Goal: Task Accomplishment & Management: Complete application form

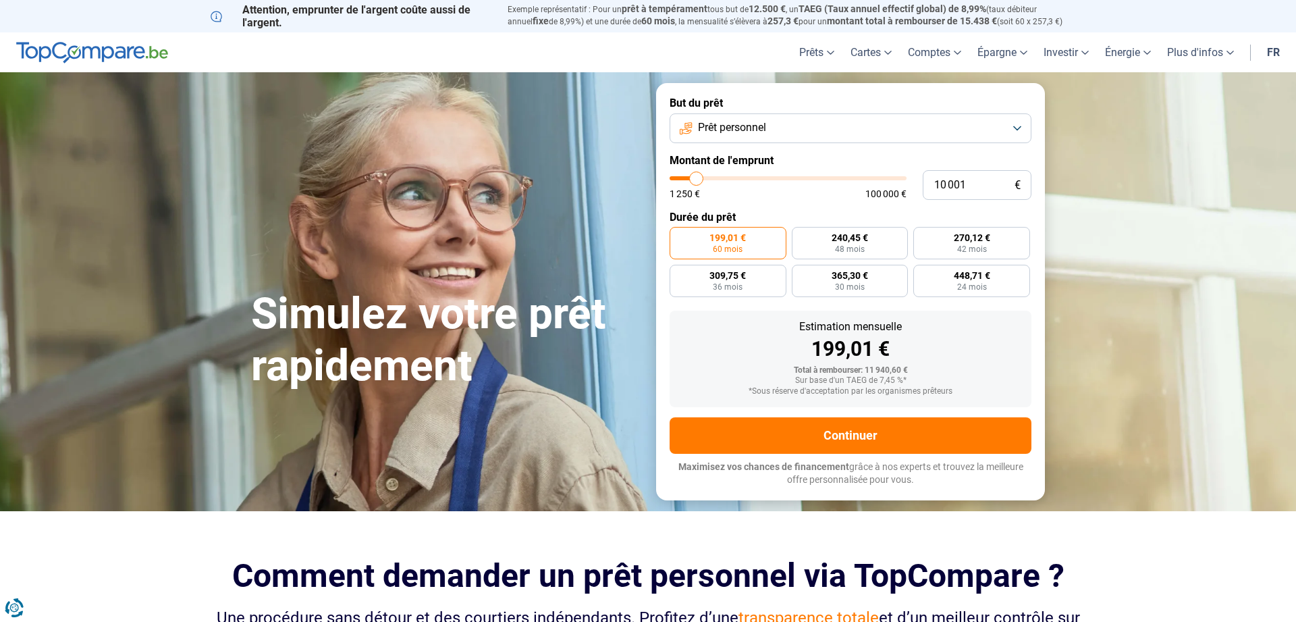
click at [1015, 129] on button "Prêt personnel" at bounding box center [851, 128] width 362 height 30
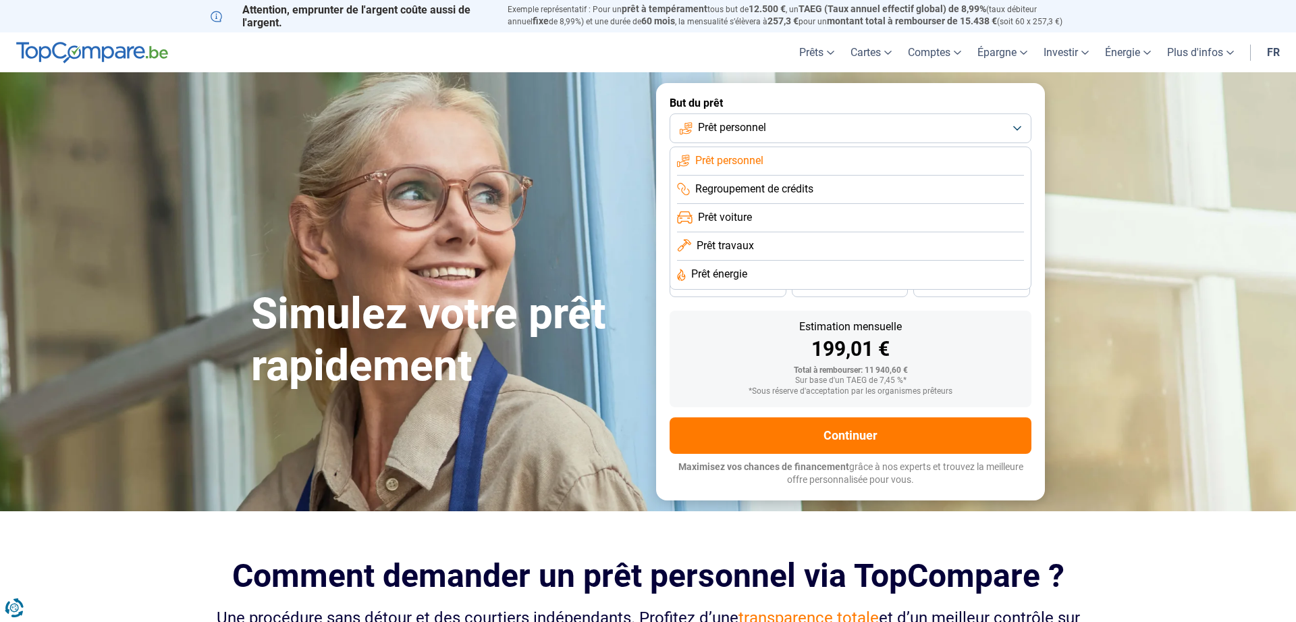
click at [785, 192] on span "Regroupement de crédits" at bounding box center [754, 189] width 118 height 15
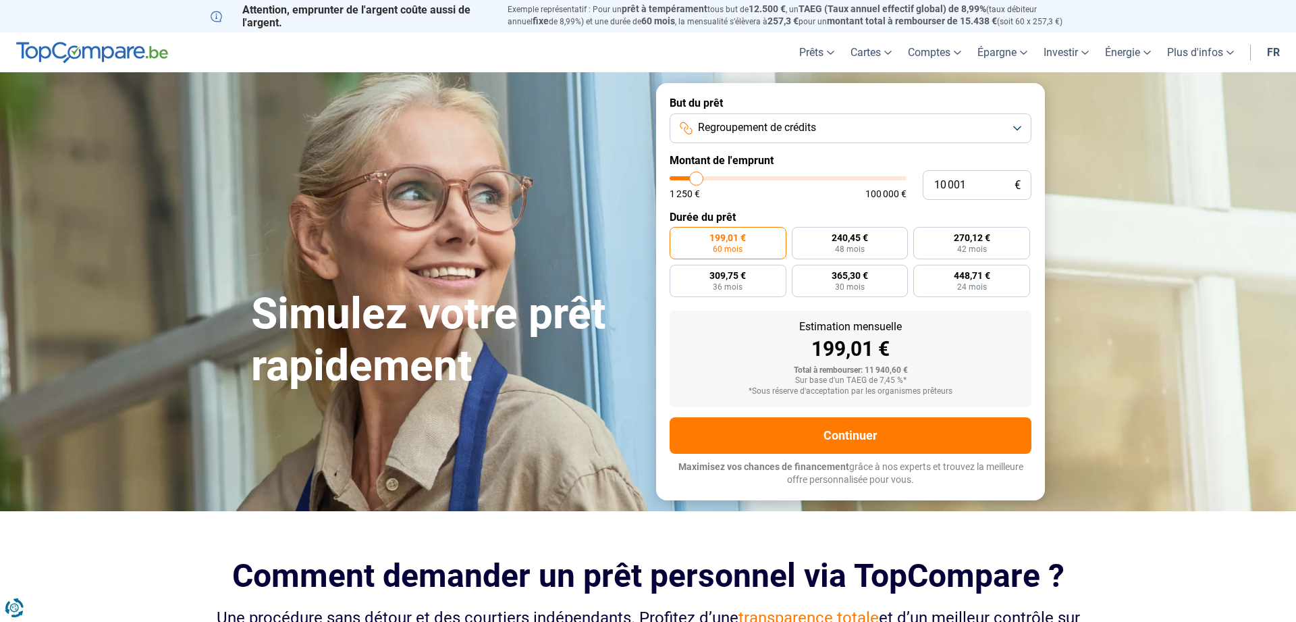
type input "10 250"
type input "10250"
type input "11 750"
type input "11750"
type input "14 250"
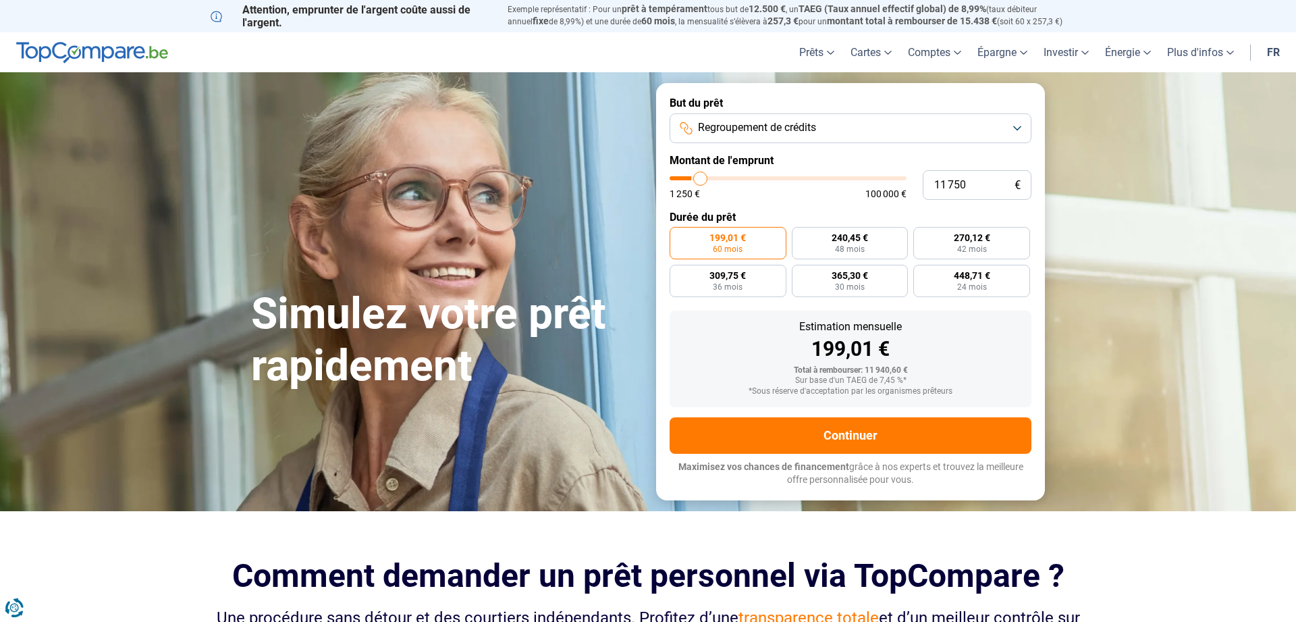
type input "14250"
type input "17 750"
type input "17750"
type input "19 500"
type input "19500"
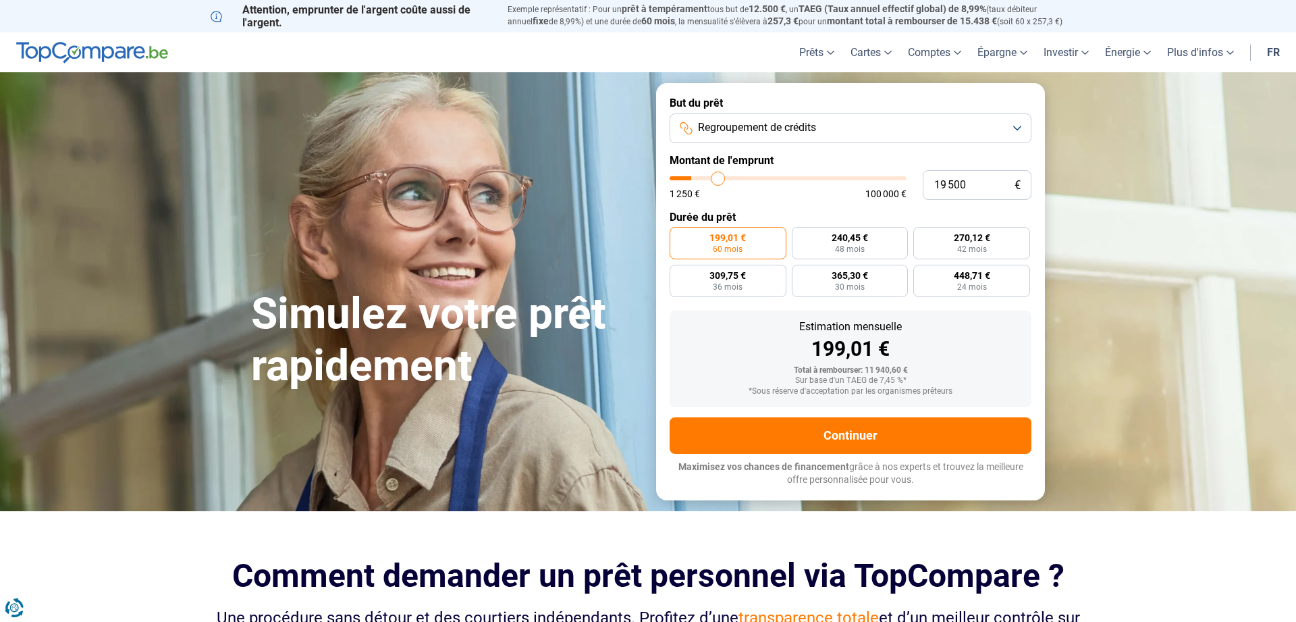
type input "21 500"
type input "21500"
type input "23 500"
type input "23500"
type input "25 500"
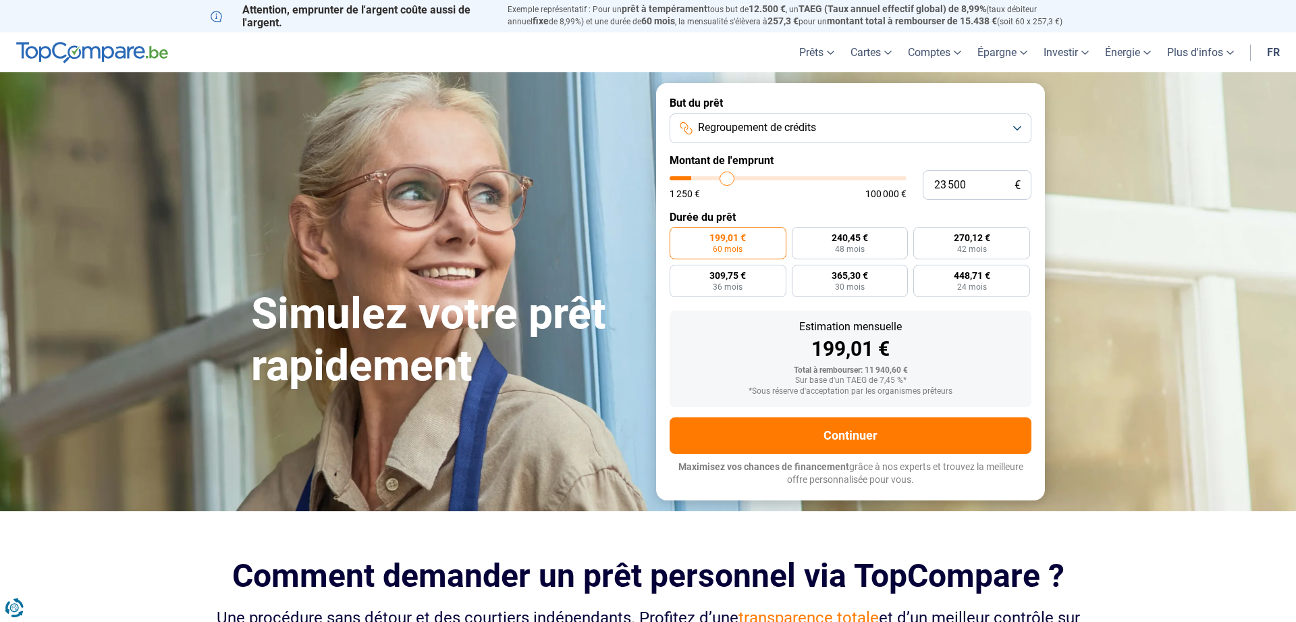
type input "25500"
type input "27 750"
type input "27750"
type input "29 500"
type input "29500"
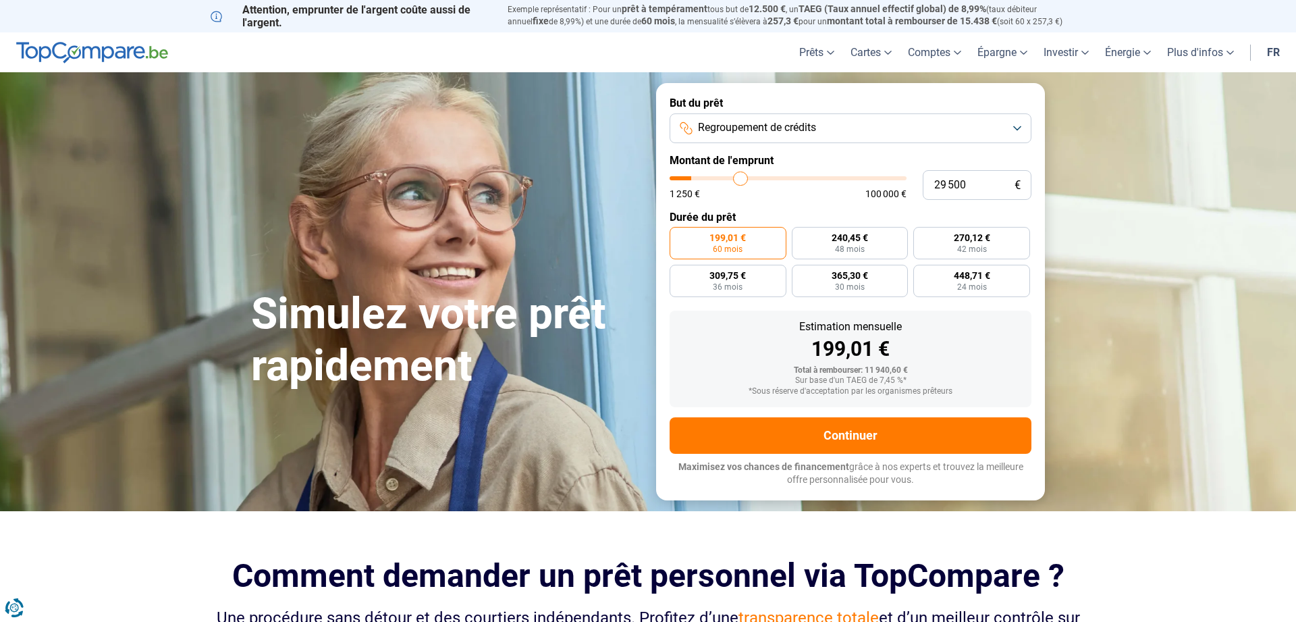
type input "31 250"
type input "31250"
type input "33 000"
type input "33000"
type input "34 000"
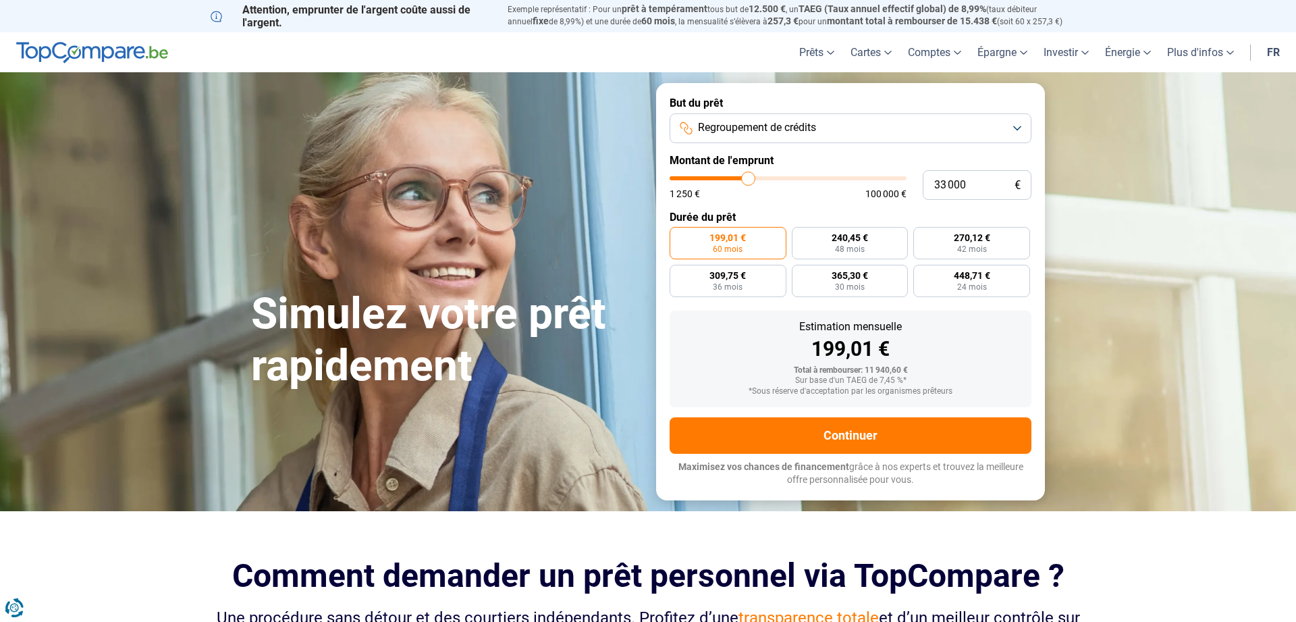
type input "34000"
type input "34 250"
type input "34250"
type input "35 250"
type input "35250"
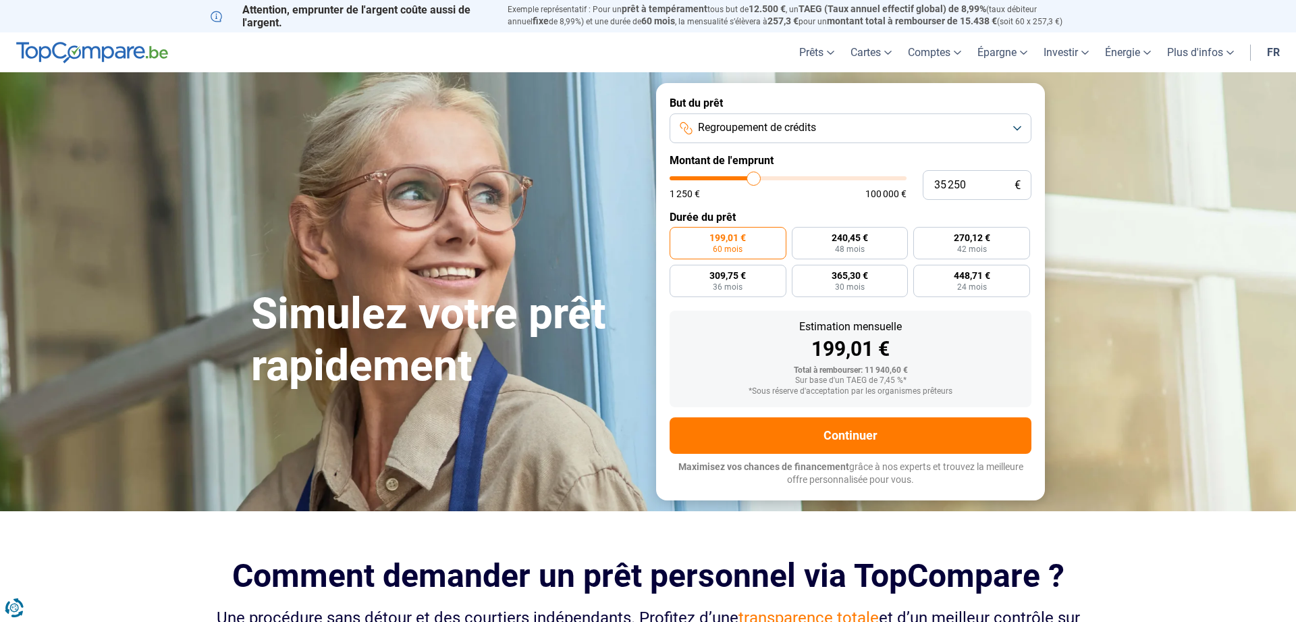
type input "35 500"
type input "35500"
type input "35 750"
type input "35750"
type input "36 000"
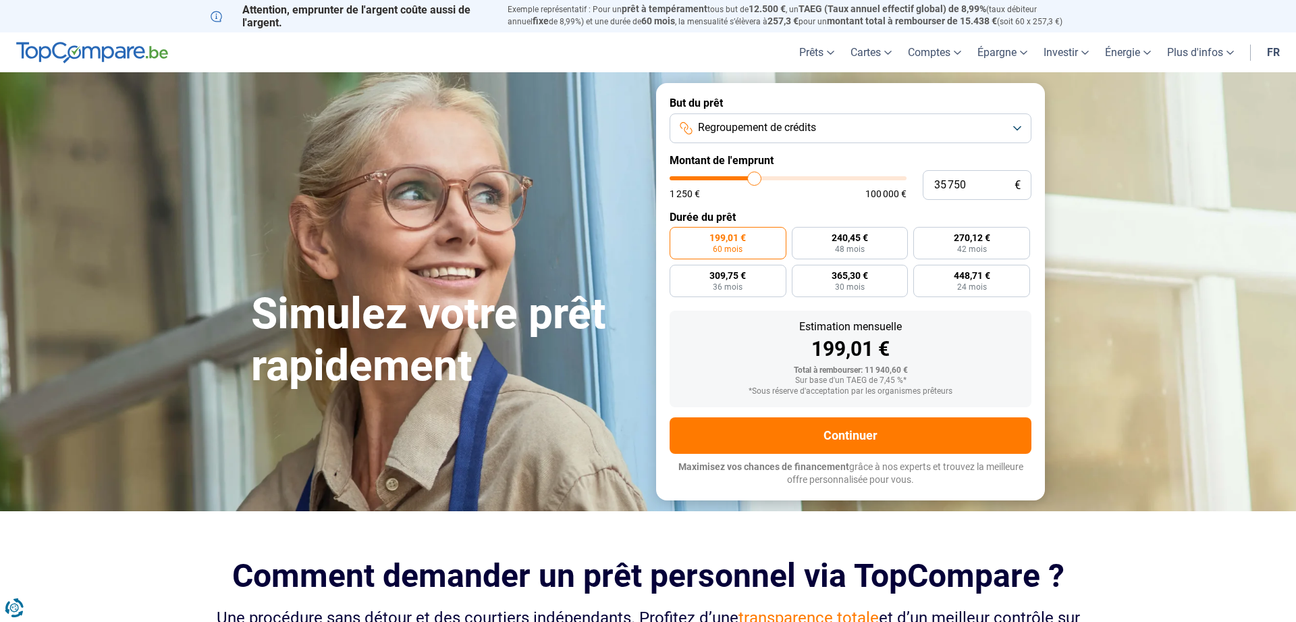
type input "36000"
type input "36 500"
type input "36500"
type input "36 750"
type input "36750"
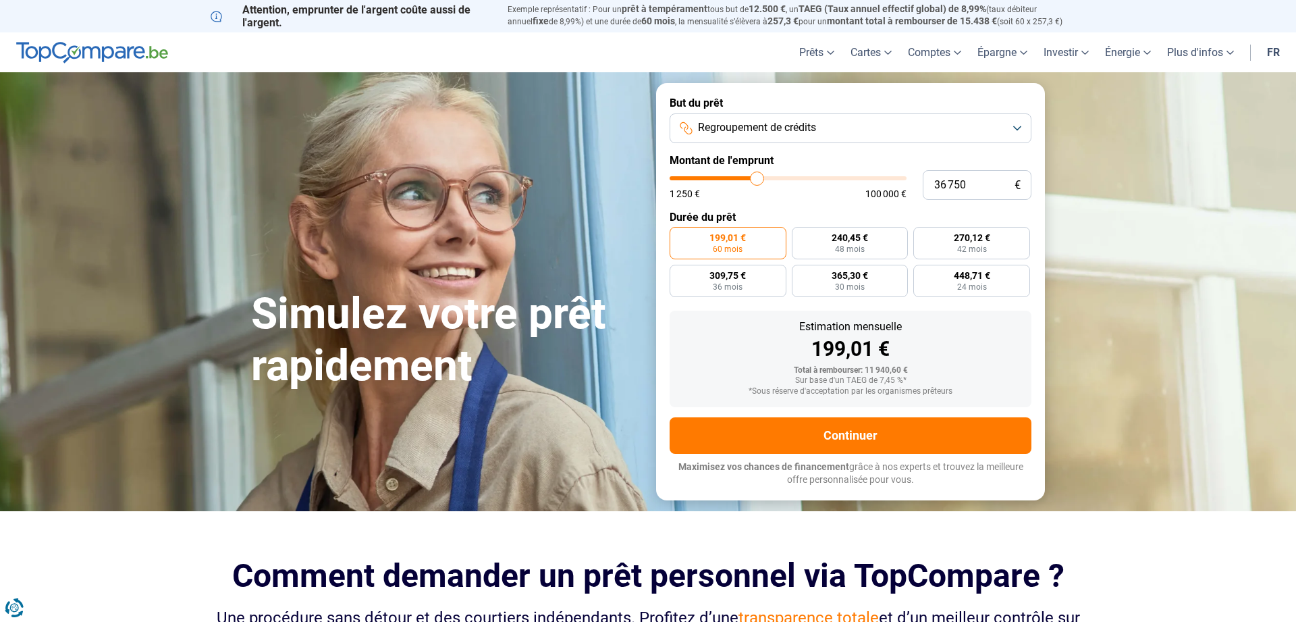
type input "37 000"
type input "37000"
type input "37 250"
type input "37250"
type input "37 500"
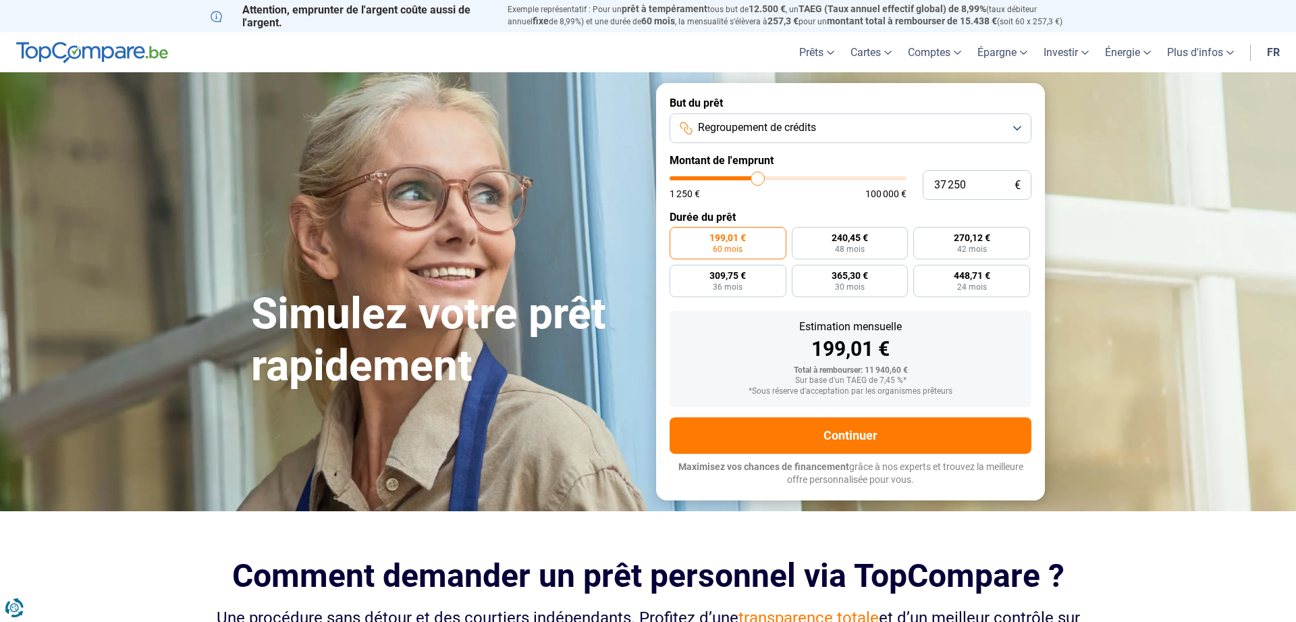
type input "37500"
type input "38 000"
type input "38000"
type input "38 250"
type input "38250"
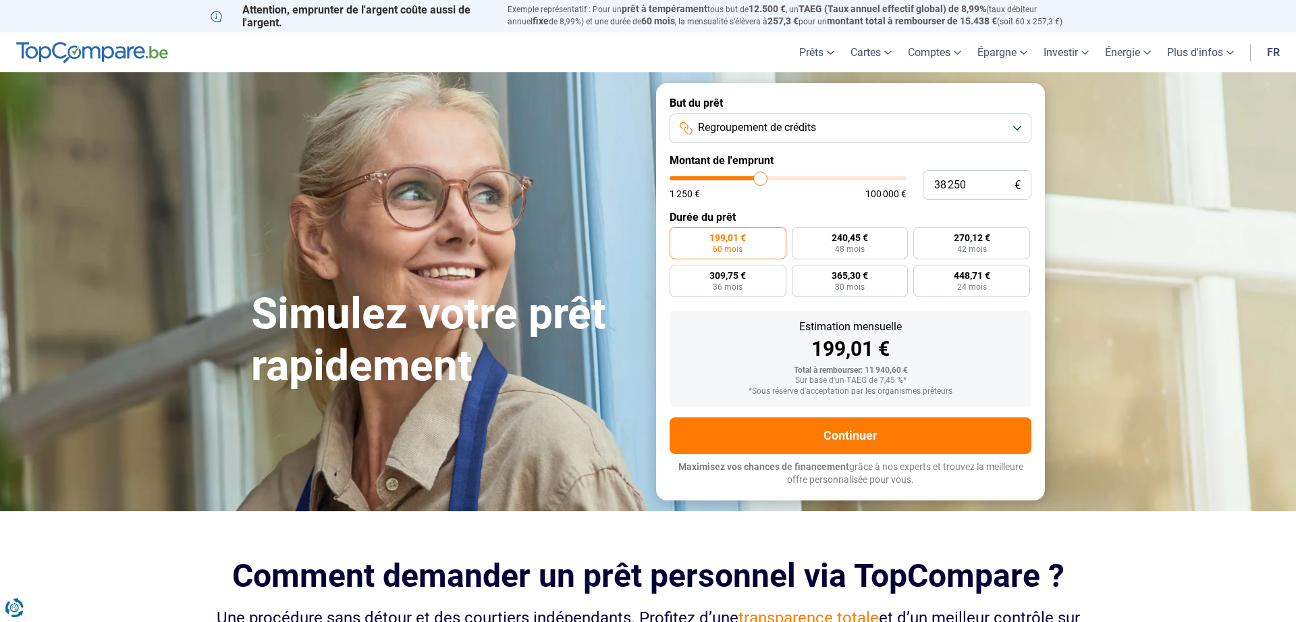
type input "38 500"
type input "38500"
type input "38 750"
type input "38750"
type input "39 000"
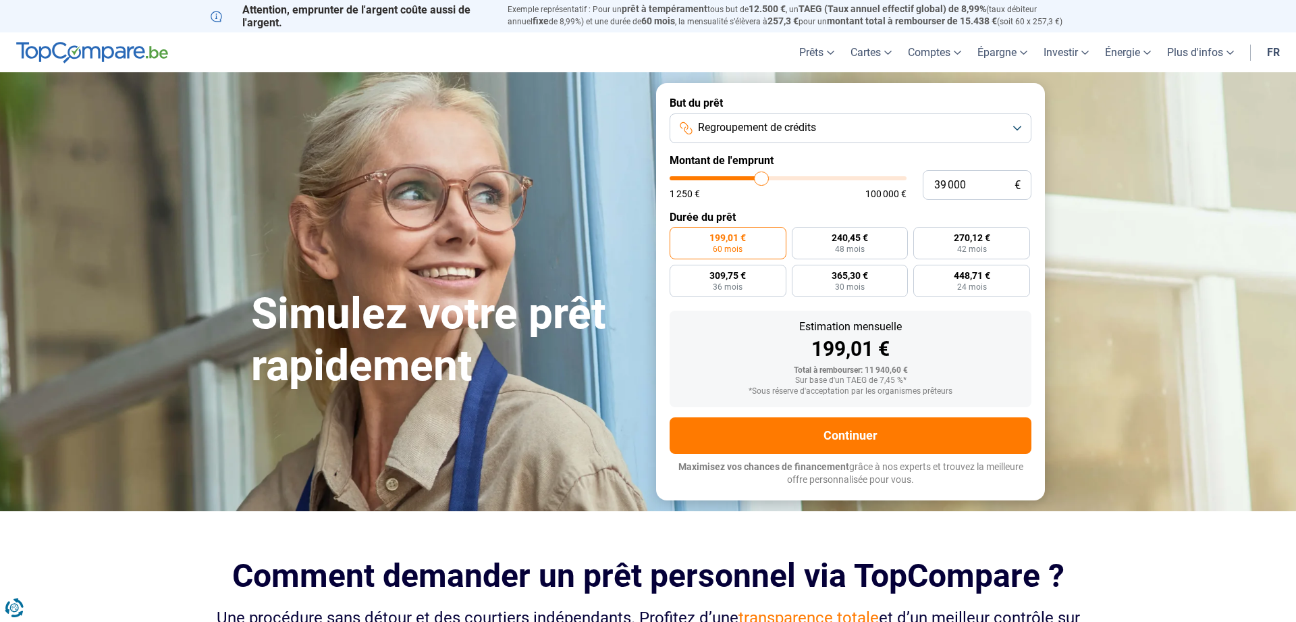
type input "39000"
type input "39 250"
type input "39250"
type input "40 000"
type input "40000"
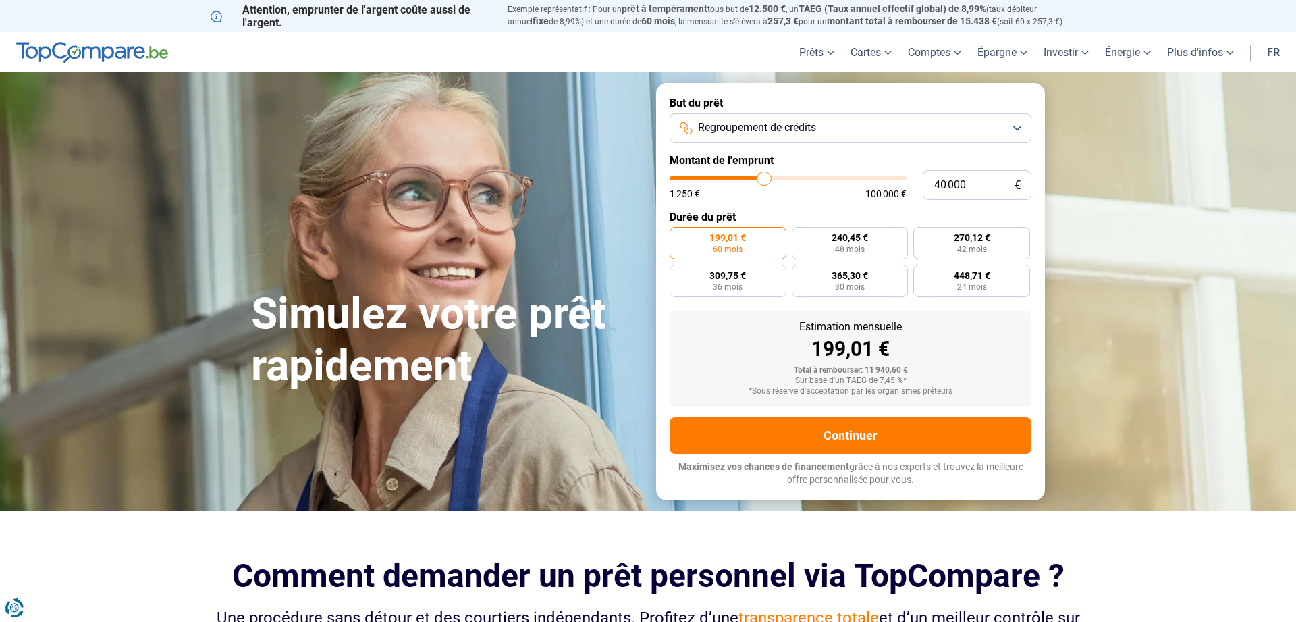
type input "40 250"
type input "40250"
type input "40 500"
type input "40500"
type input "40 250"
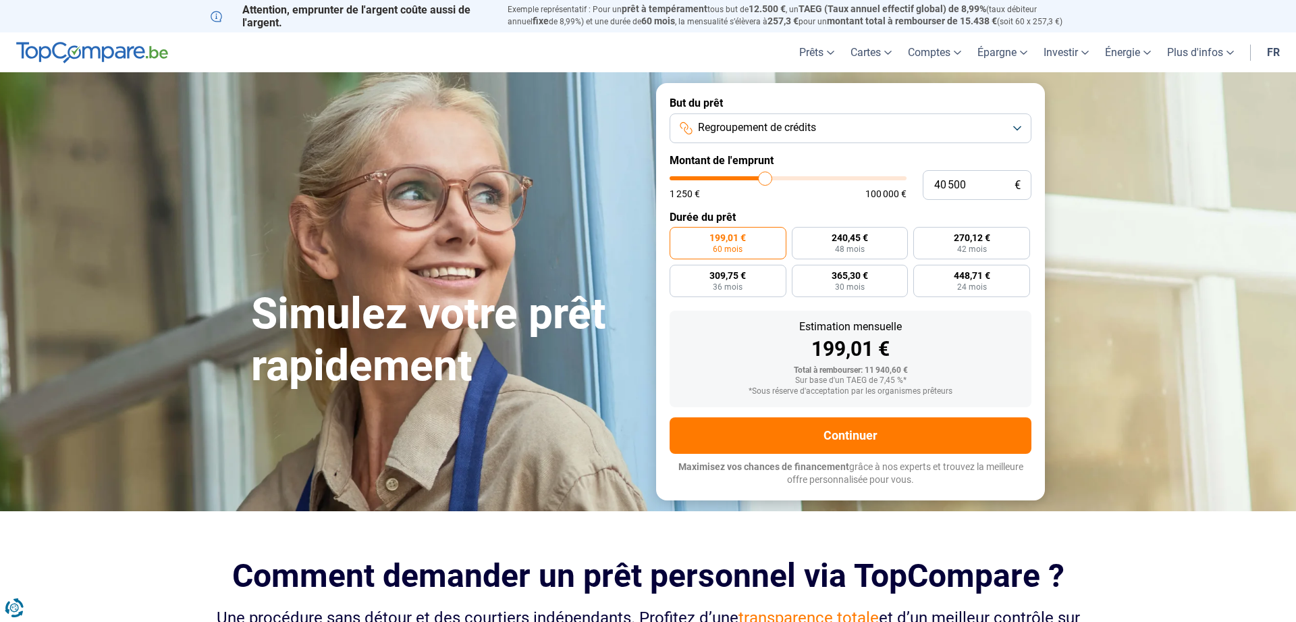
type input "40250"
type input "39 750"
type input "39750"
type input "39 000"
type input "39000"
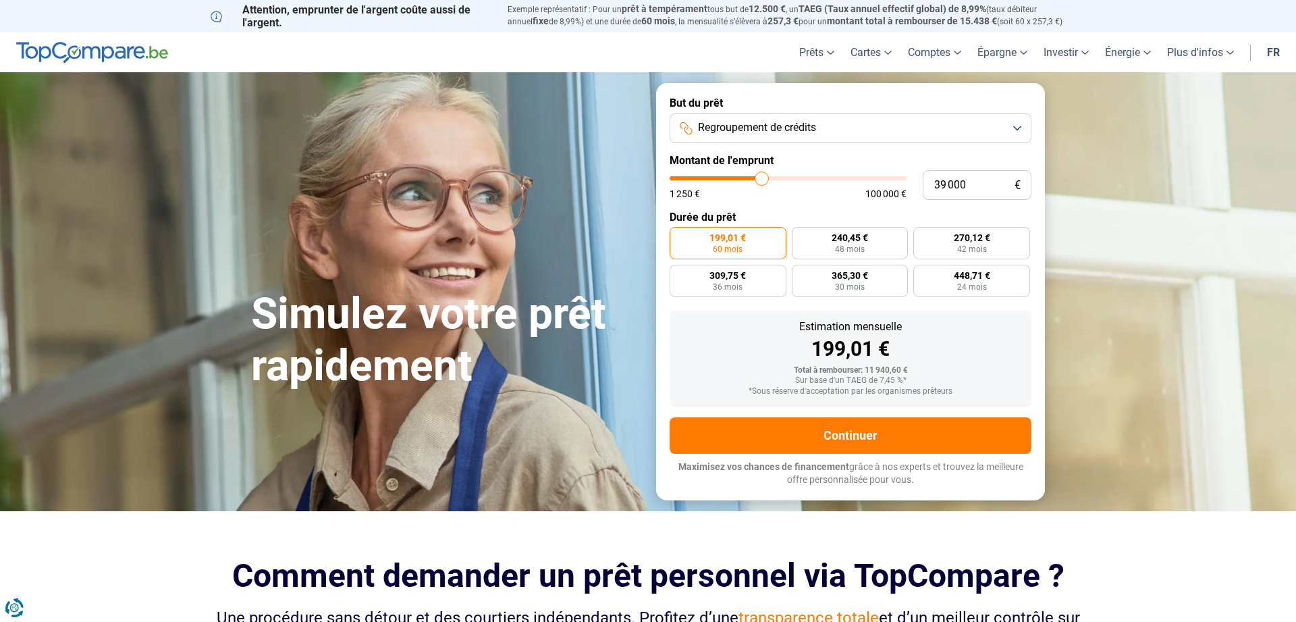
type input "38 000"
type input "38000"
type input "37 000"
type input "37000"
type input "36 500"
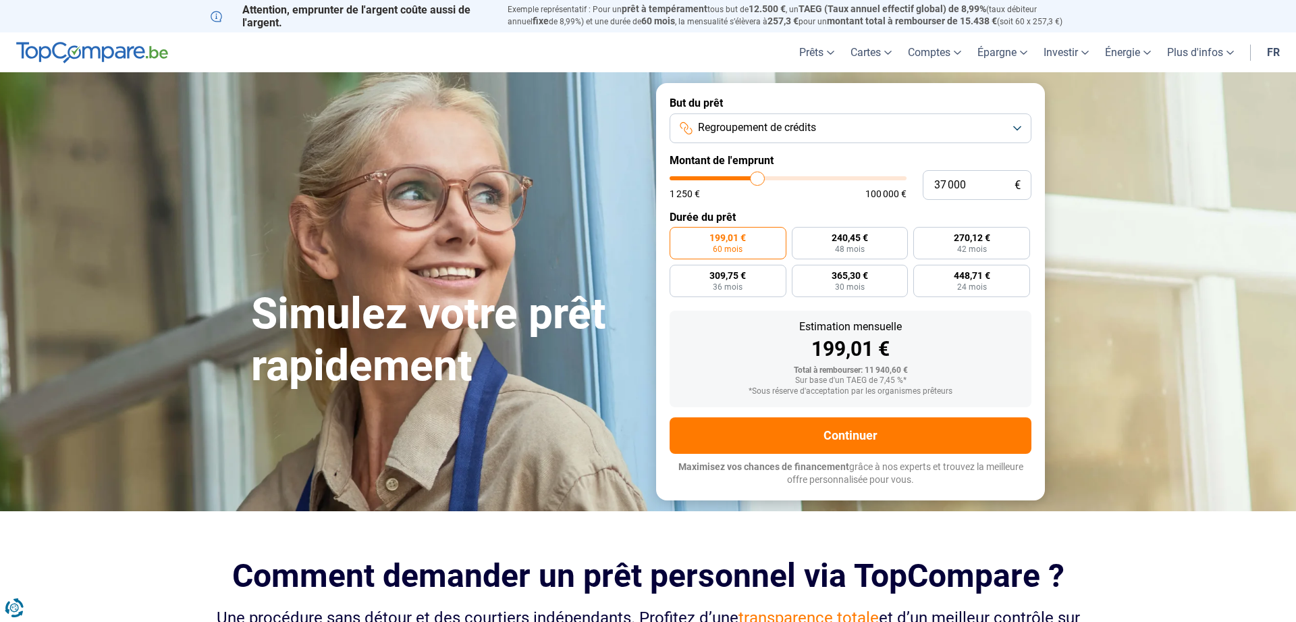
type input "36500"
type input "35 500"
type input "35500"
type input "34 500"
type input "34500"
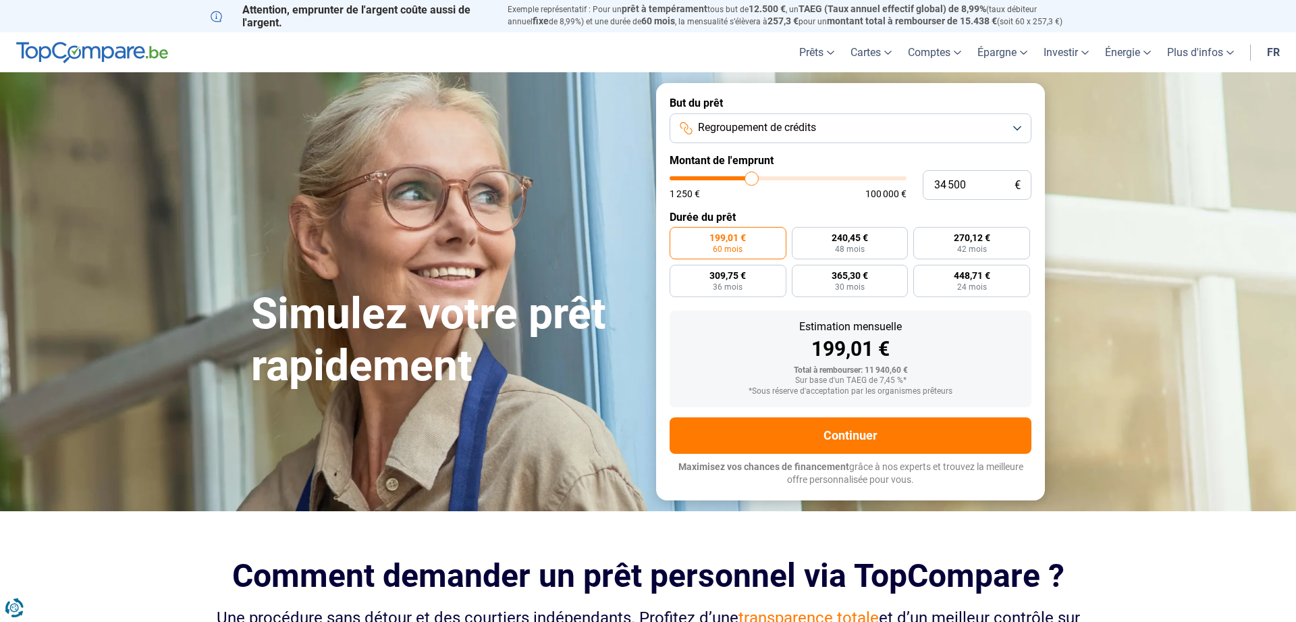
type input "34 250"
type input "34250"
type input "33 750"
type input "33750"
type input "33 500"
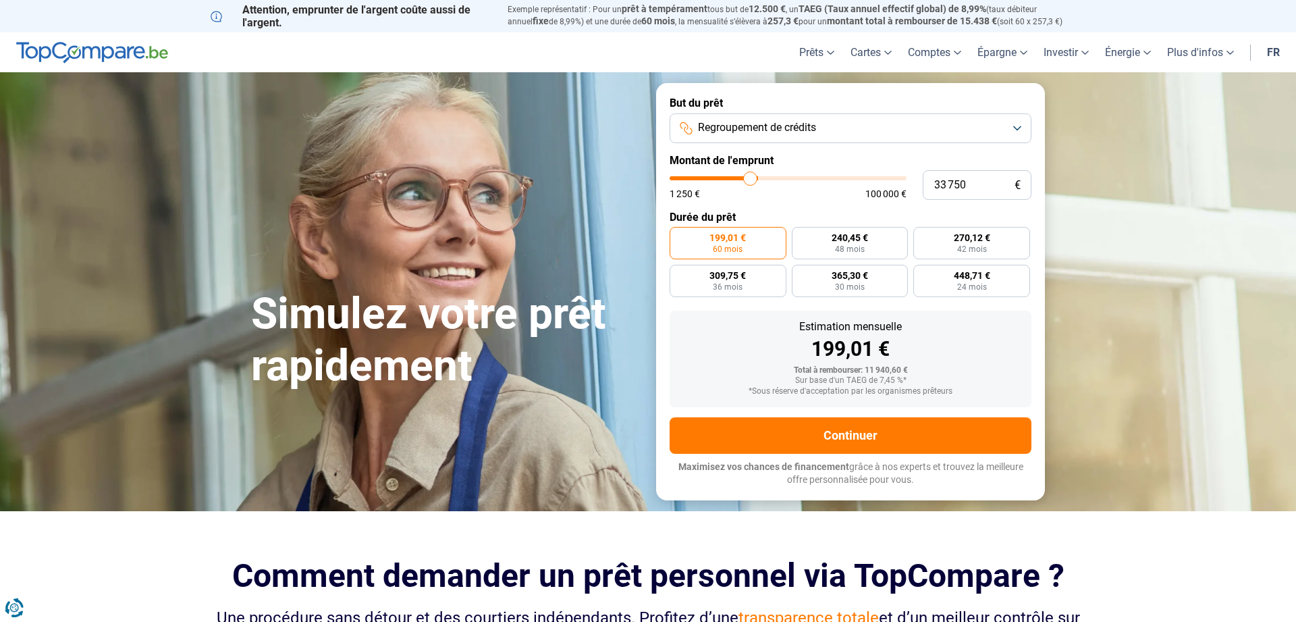
type input "33500"
type input "32 750"
type input "32750"
type input "32 500"
type input "32500"
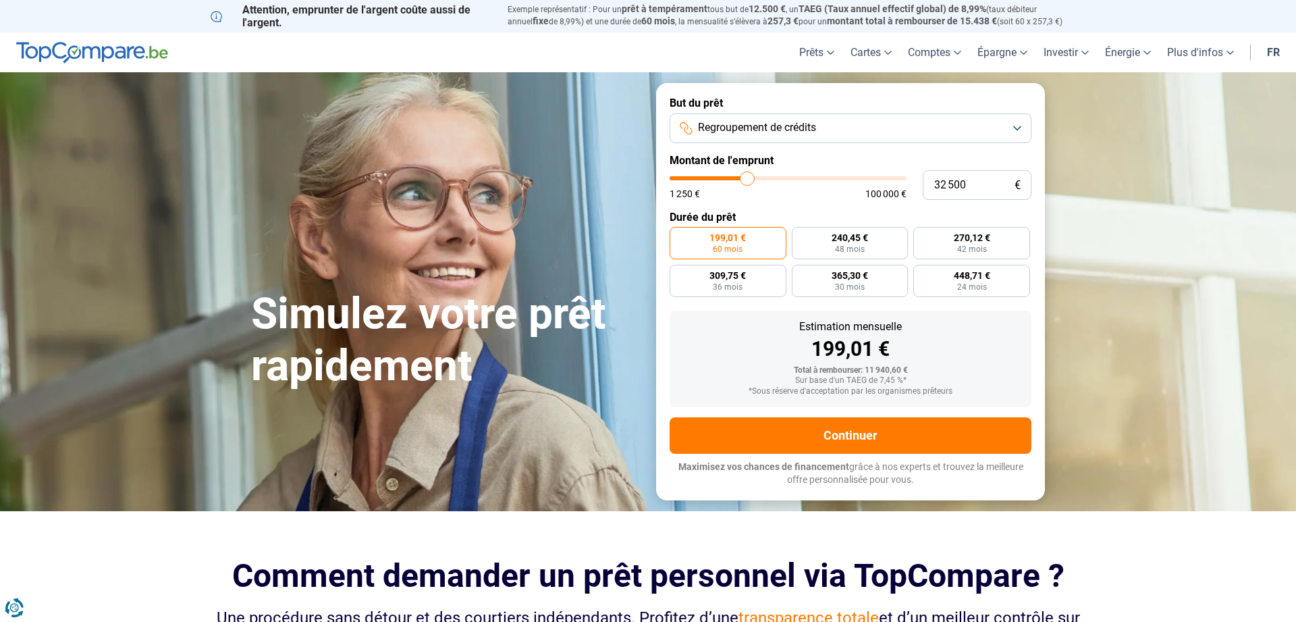
type input "32 250"
type input "32250"
type input "31 500"
type input "31500"
type input "31 250"
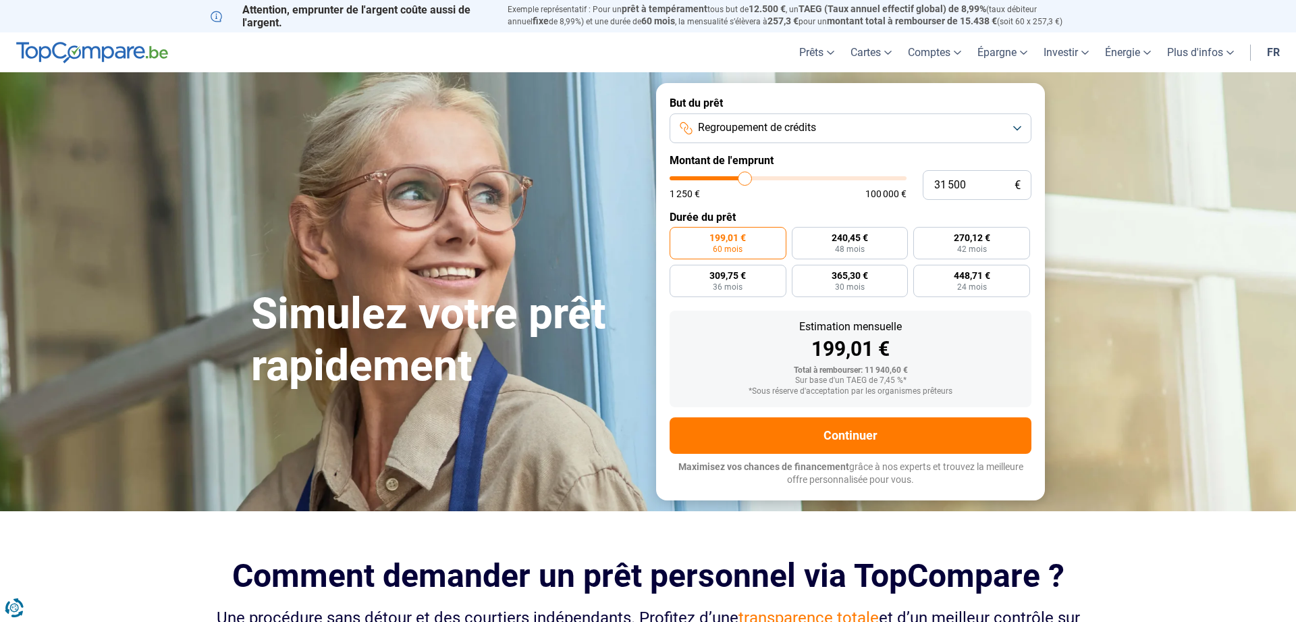
type input "31250"
type input "31 000"
type input "31000"
type input "30 750"
type input "30750"
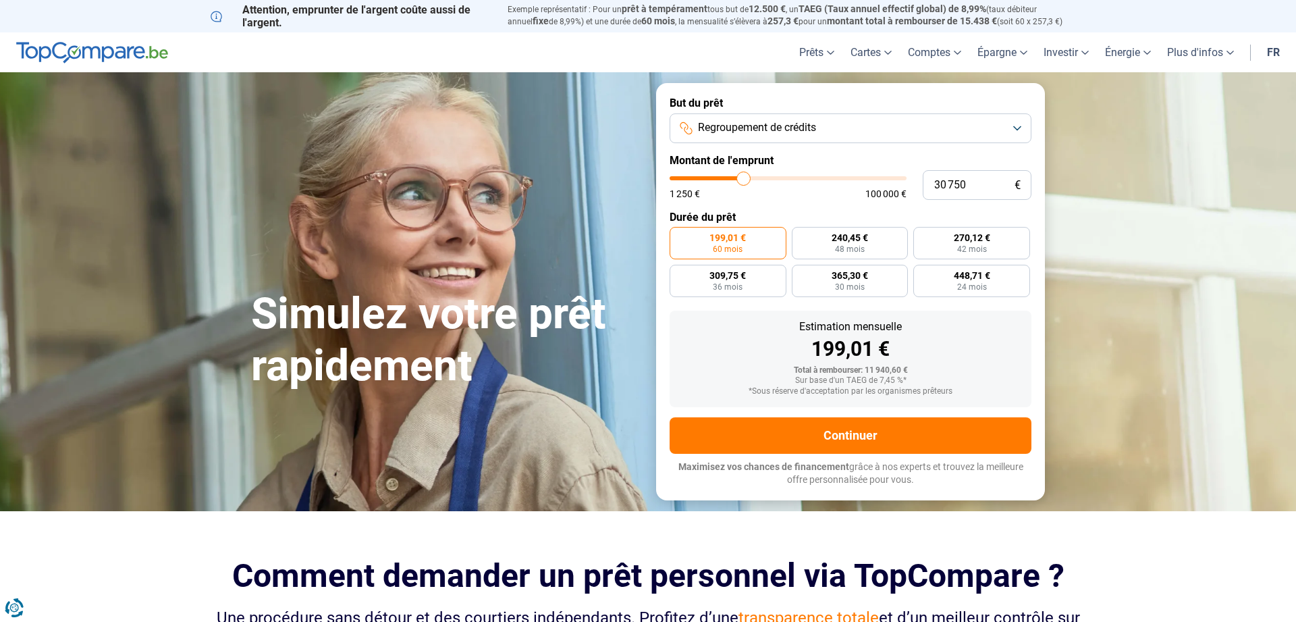
type input "30 500"
type input "30500"
type input "30 000"
type input "30000"
type input "29 750"
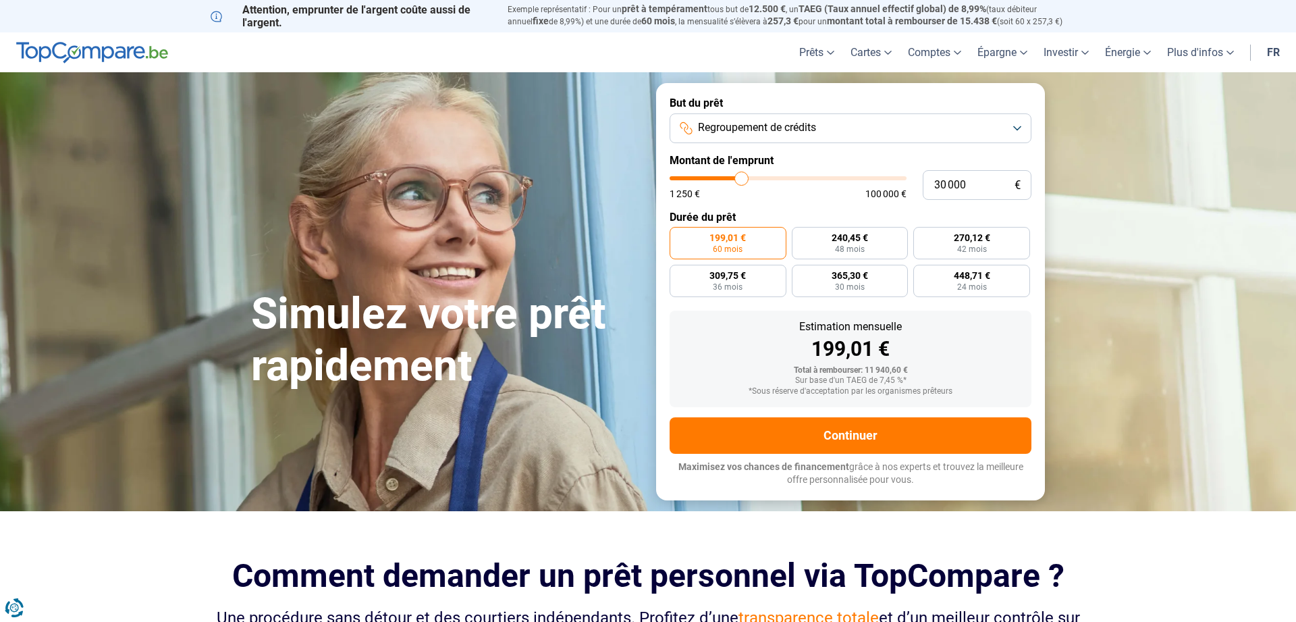
type input "29750"
type input "29 500"
type input "29500"
type input "29 250"
type input "29250"
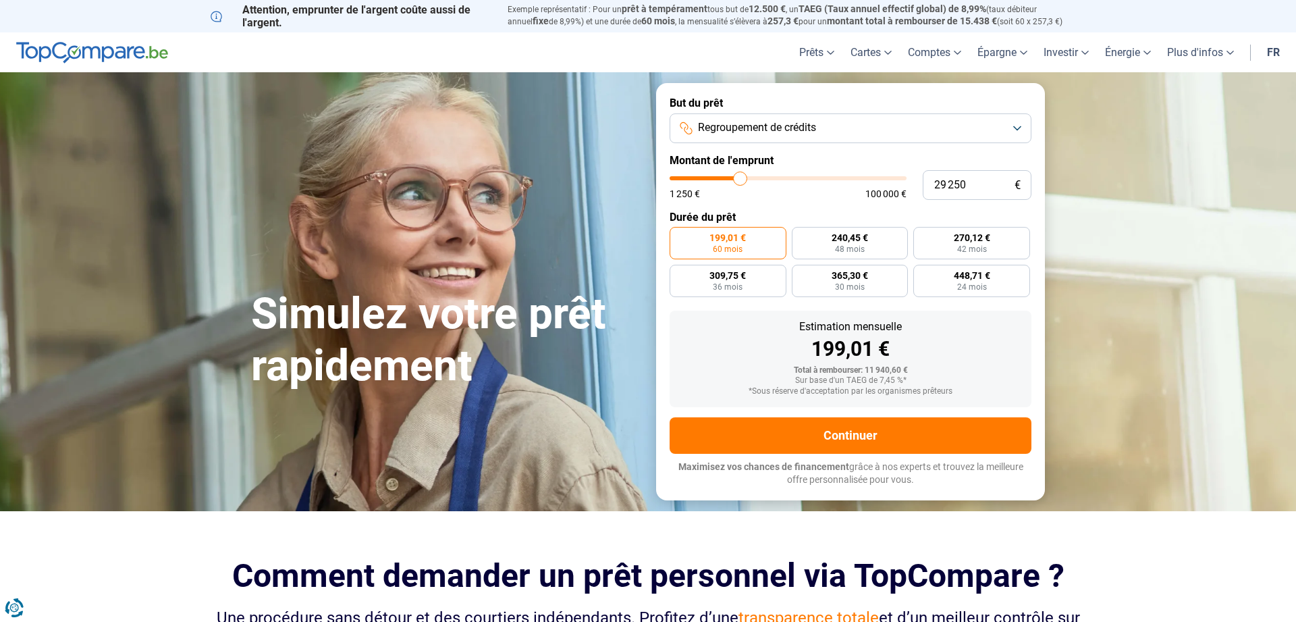
type input "29 000"
type input "29000"
type input "28 500"
type input "28500"
type input "28 250"
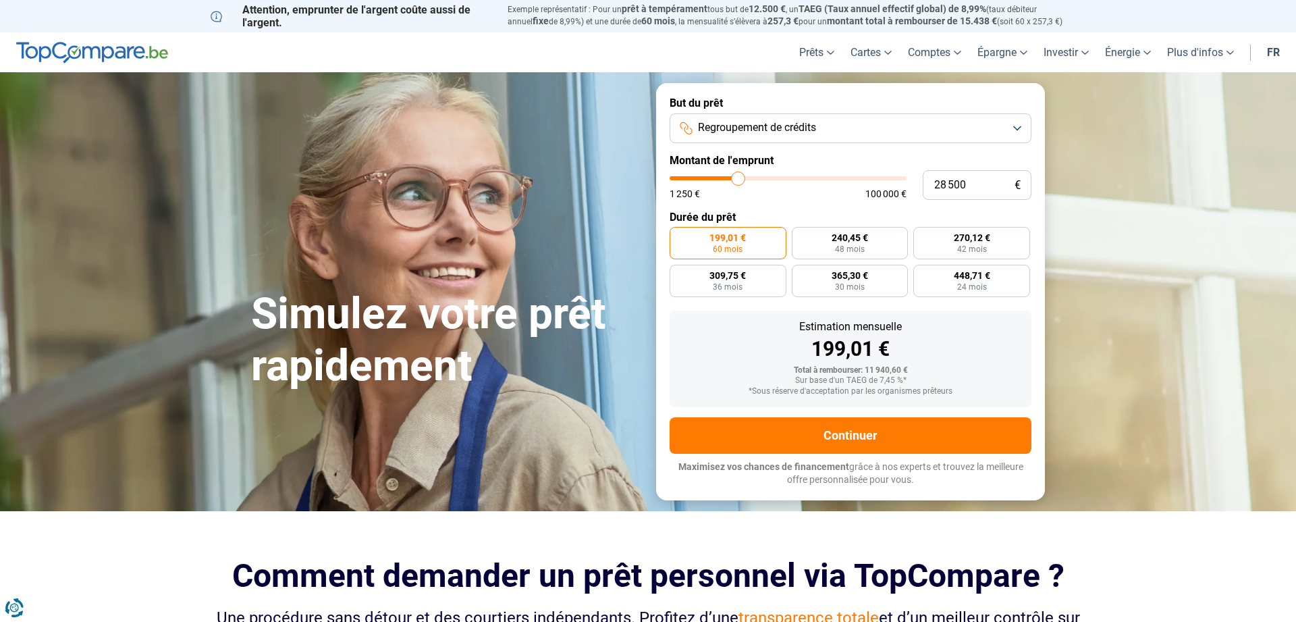
type input "28250"
type input "28 000"
type input "28000"
type input "27 750"
type input "27750"
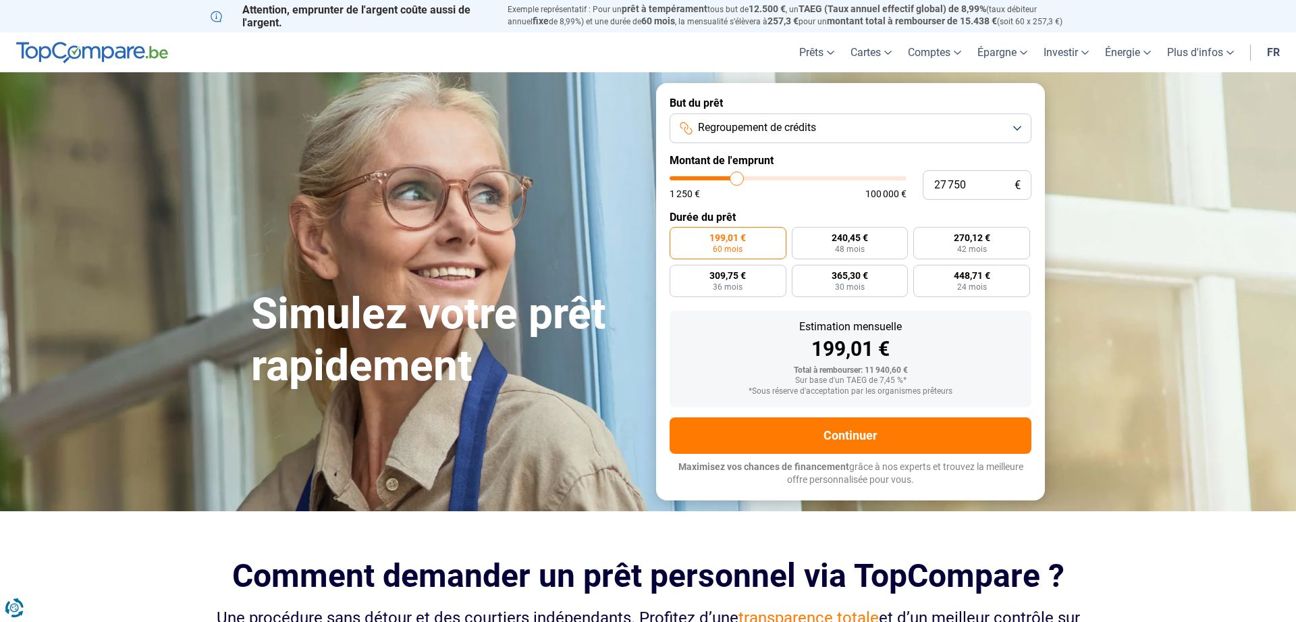
type input "27 500"
type input "27500"
type input "27 750"
type input "27750"
type input "28 000"
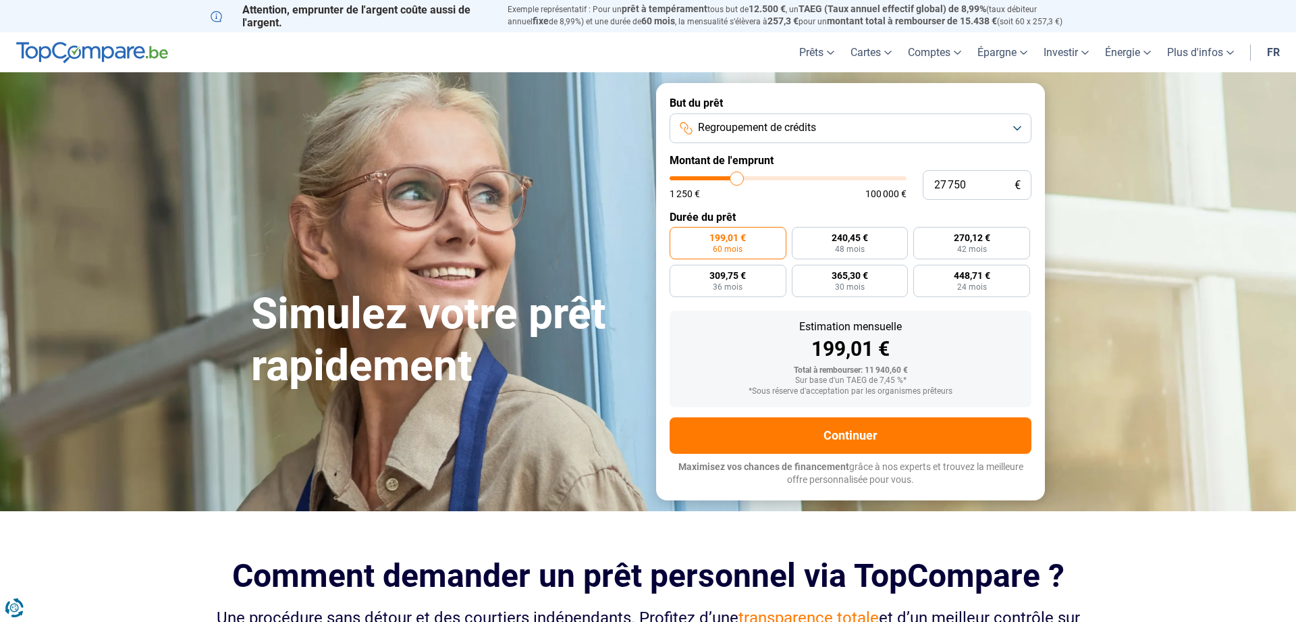
type input "28000"
type input "28 250"
type input "28250"
type input "28 000"
type input "28000"
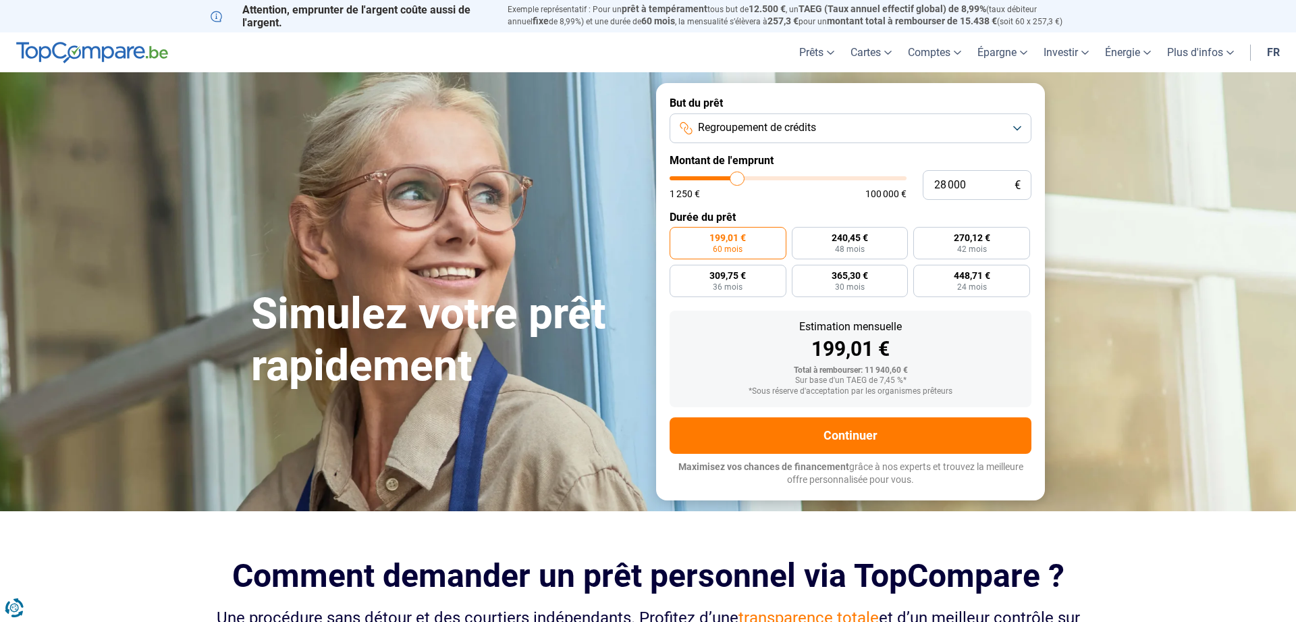
type input "27 750"
type input "27750"
type input "27 500"
type input "27500"
type input "27 000"
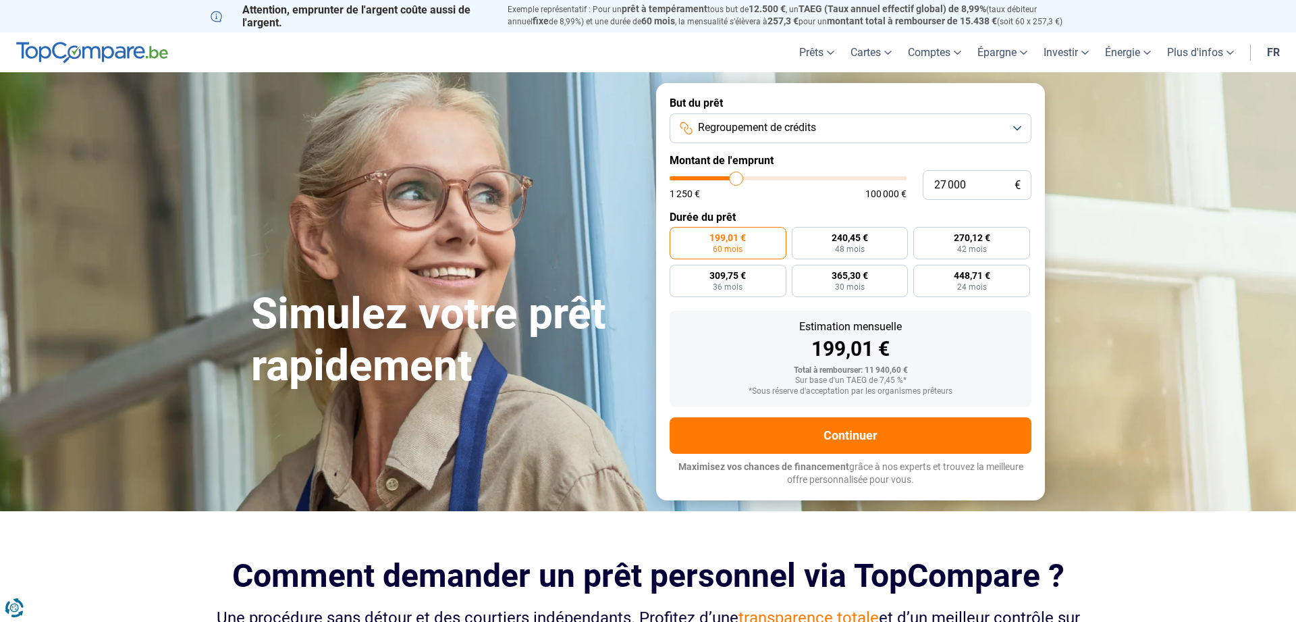
type input "27000"
type input "26 750"
type input "26750"
type input "26 500"
type input "26500"
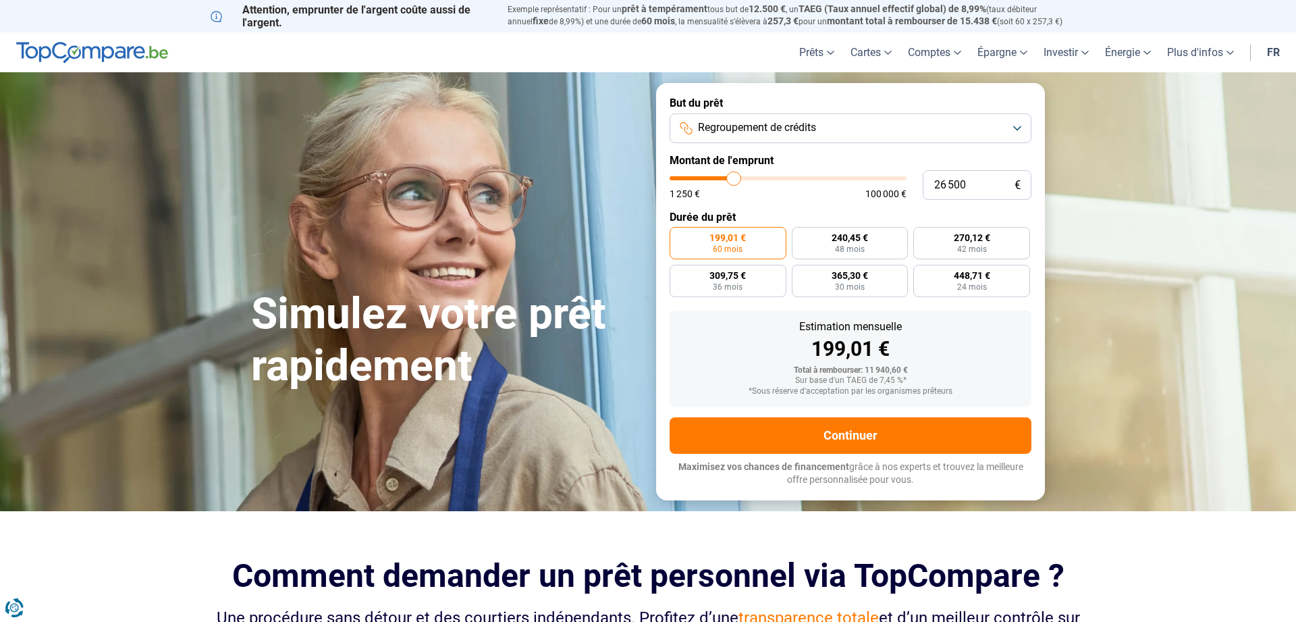
type input "26 250"
type input "26250"
type input "26 000"
type input "26000"
type input "25 500"
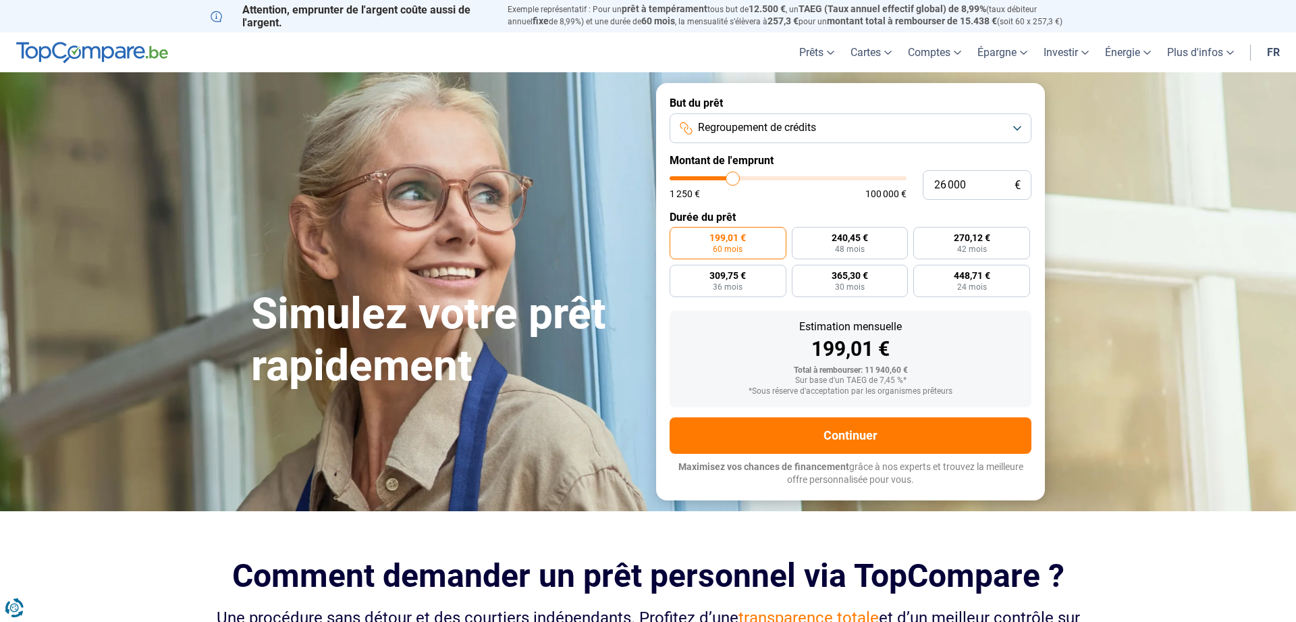
type input "25500"
type input "25 250"
type input "25250"
type input "25 500"
type input "25500"
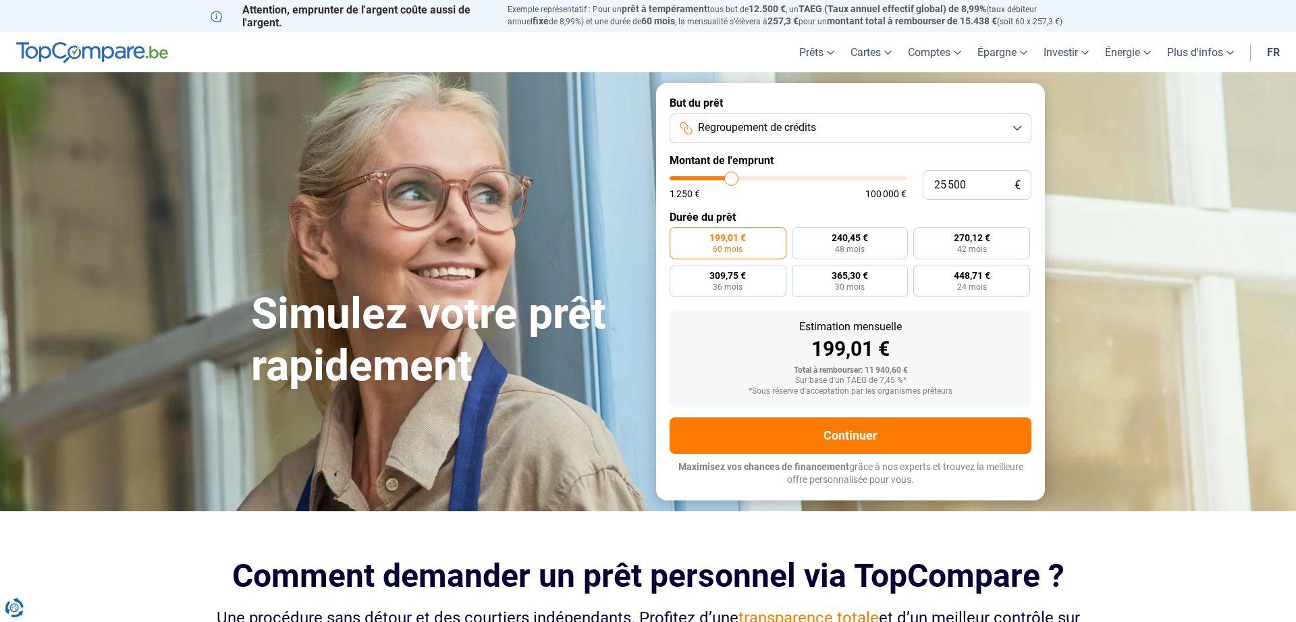
type input "26 000"
type input "26000"
type input "26 250"
type input "26250"
type input "26 500"
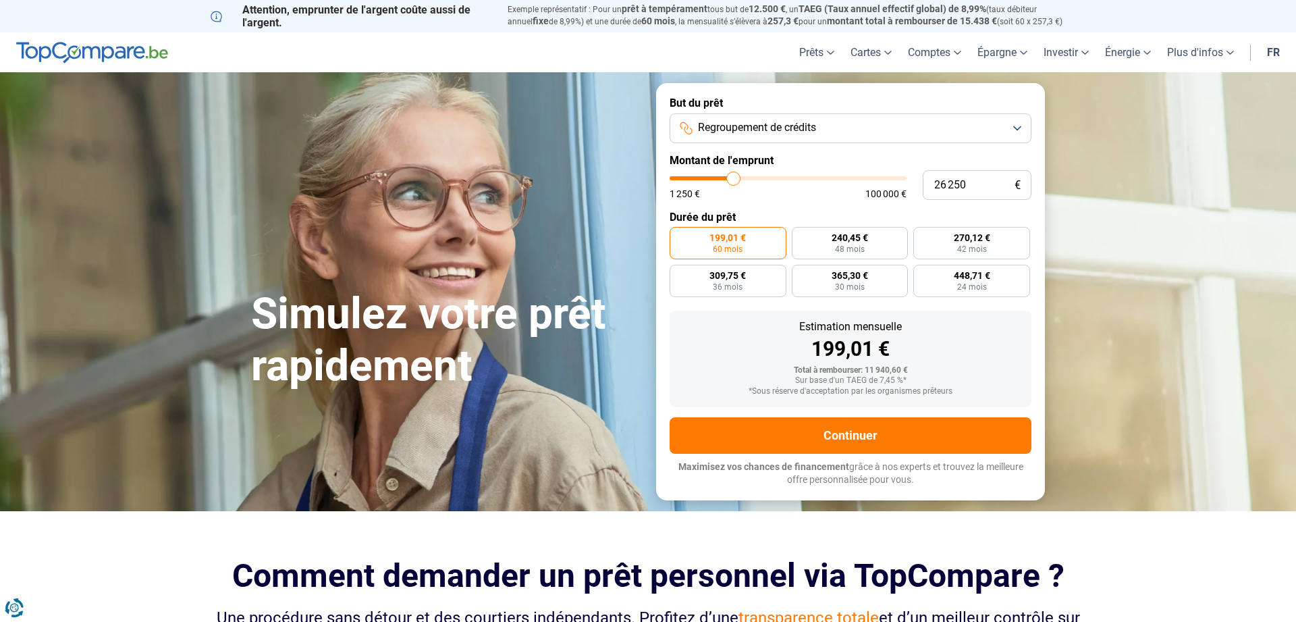
type input "26500"
type input "27 000"
type input "27000"
type input "27 250"
type input "27250"
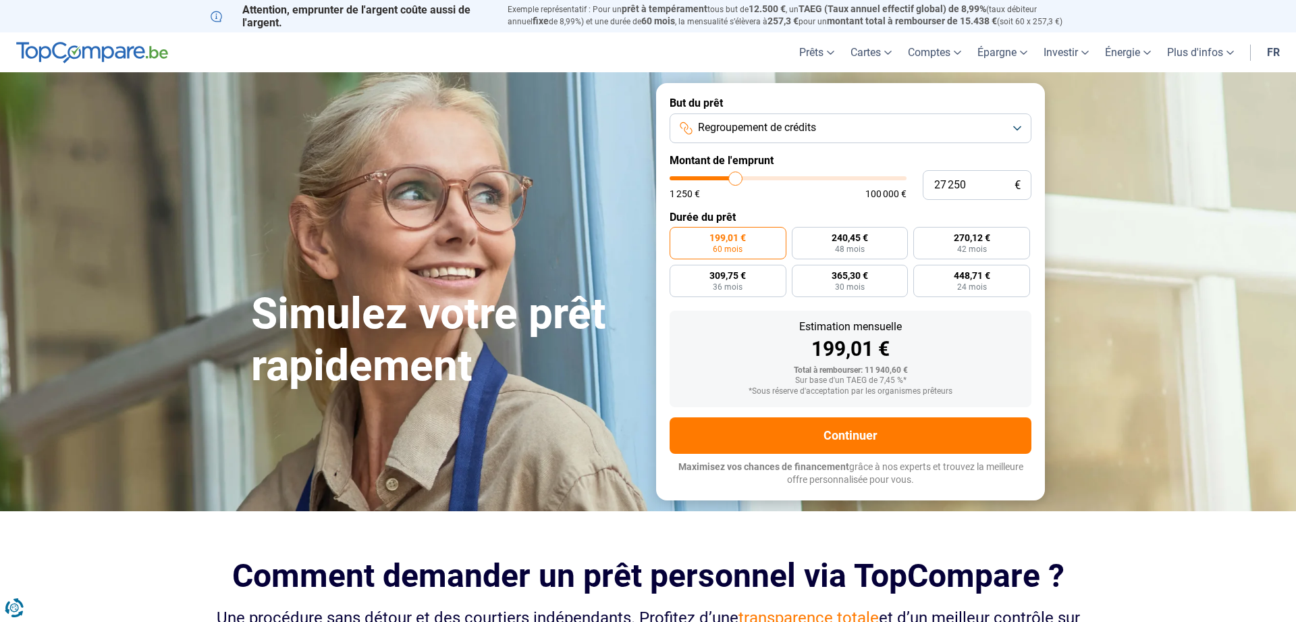
type input "27 500"
drag, startPoint x: 697, startPoint y: 178, endPoint x: 736, endPoint y: 186, distance: 39.3
type input "27500"
click at [736, 180] on input "range" at bounding box center [788, 178] width 237 height 4
radio input "false"
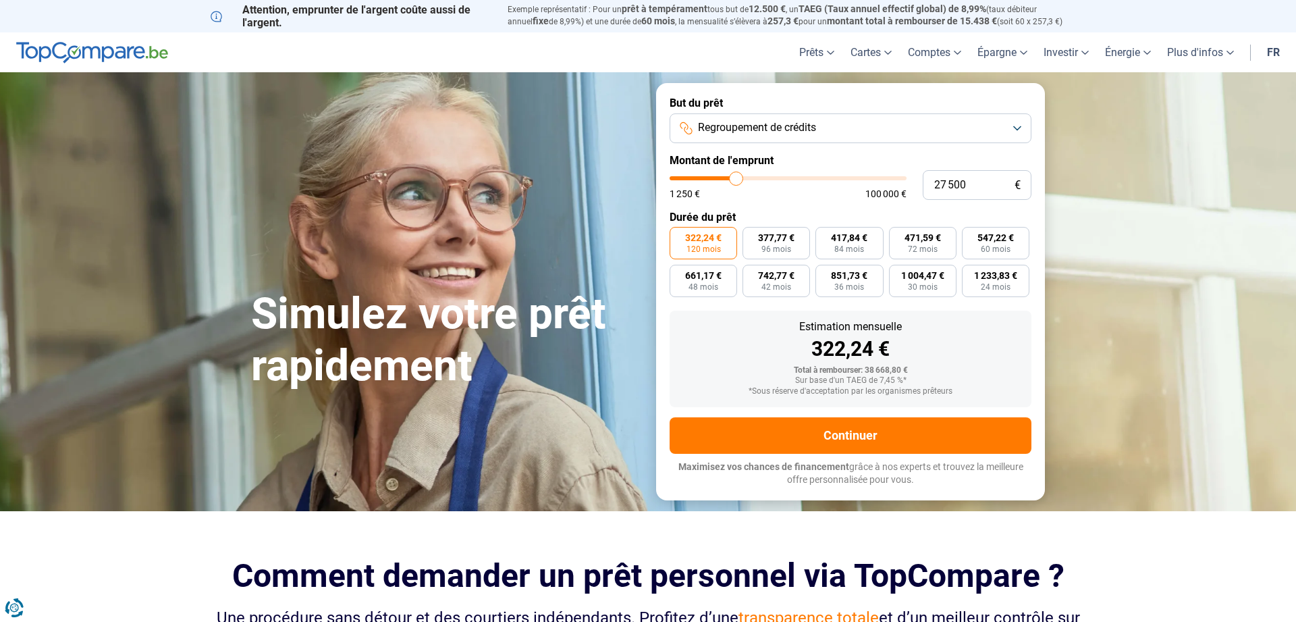
click at [1134, 355] on section "Simulez votre prêt rapidement Simulez votre prêt rapidement But du prêt Regroup…" at bounding box center [648, 291] width 1296 height 438
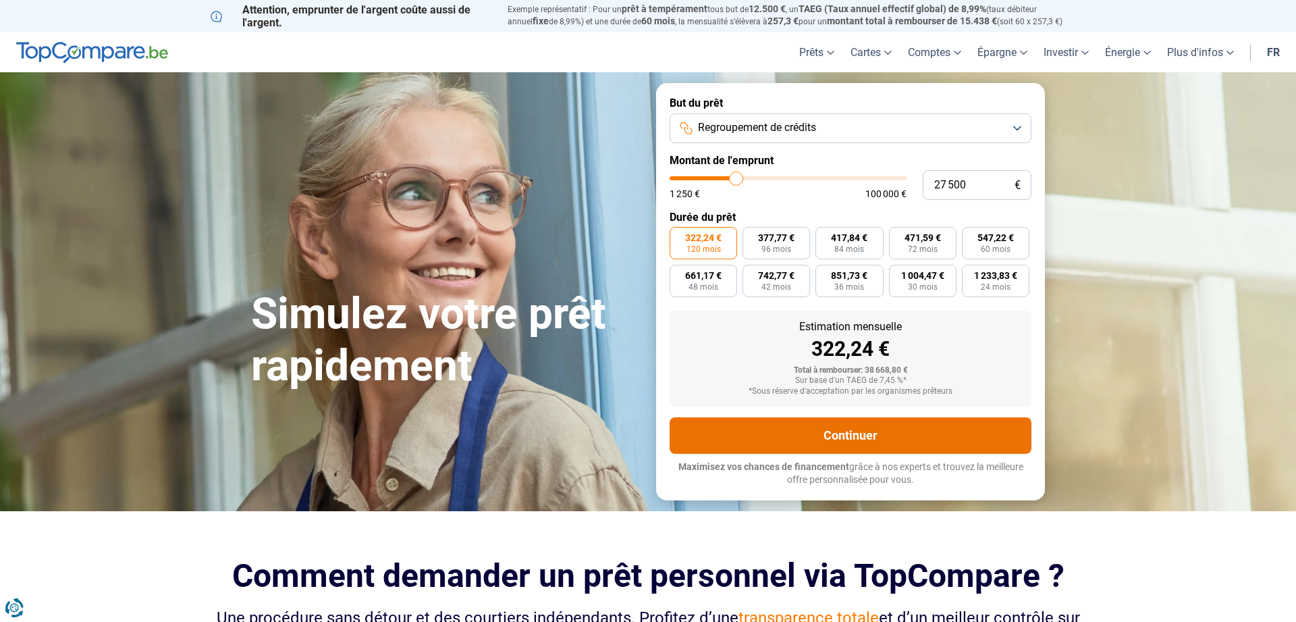
click at [879, 431] on button "Continuer" at bounding box center [851, 435] width 362 height 36
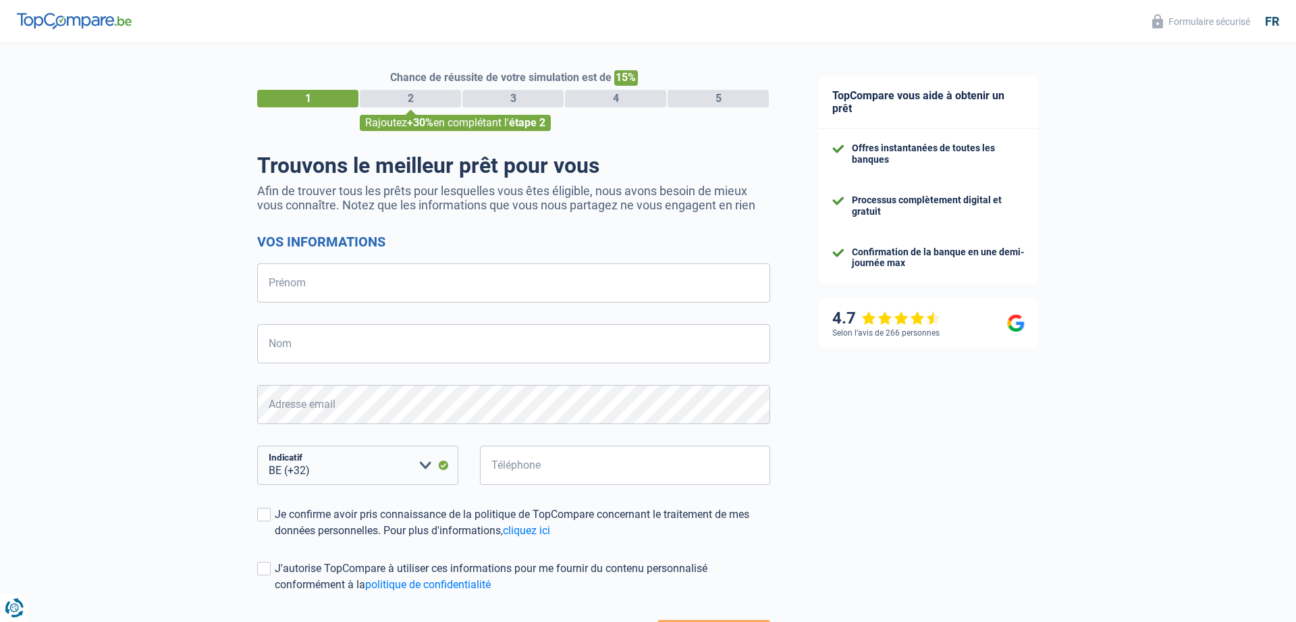
select select "32"
